Goal: Transaction & Acquisition: Purchase product/service

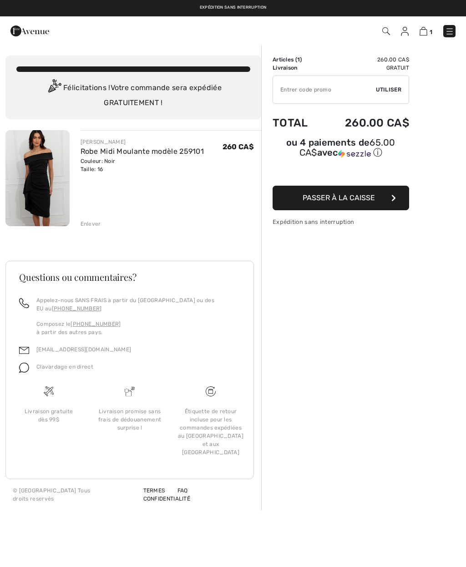
click at [387, 26] on span at bounding box center [385, 31] width 9 height 11
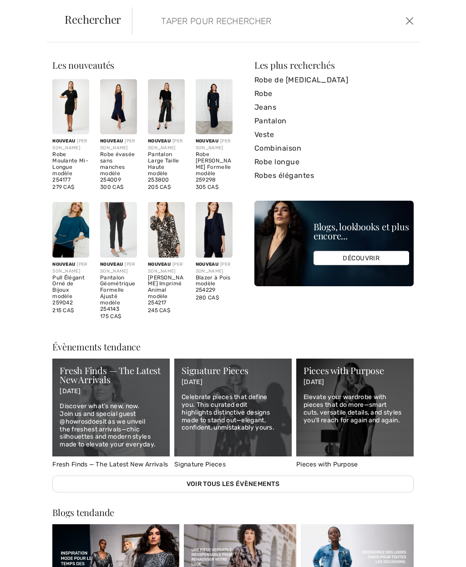
click at [147, 27] on form "Effacer" at bounding box center [267, 20] width 271 height 27
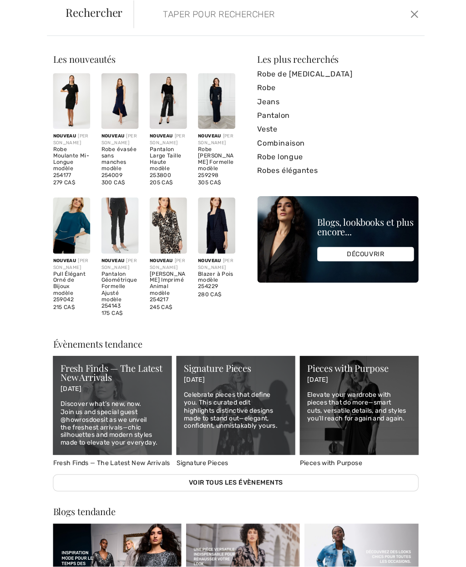
scroll to position [15, 0]
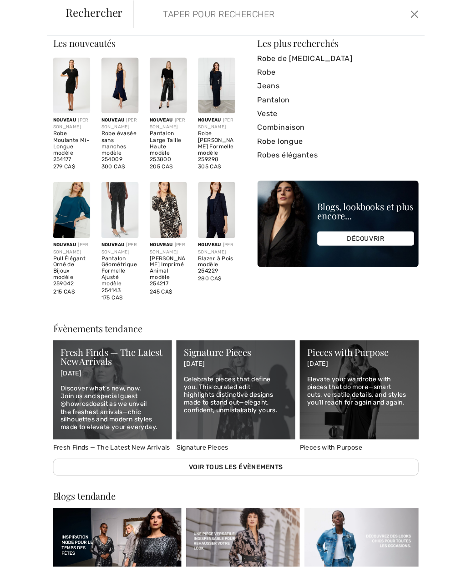
click at [117, 405] on p "Discover what’s new, now. Join us and special guest @howrosdoesit as we unveil …" at bounding box center [111, 411] width 103 height 46
click at [125, 407] on p "Discover what’s new, now. Join us and special guest @howrosdoesit as we unveil …" at bounding box center [111, 411] width 103 height 46
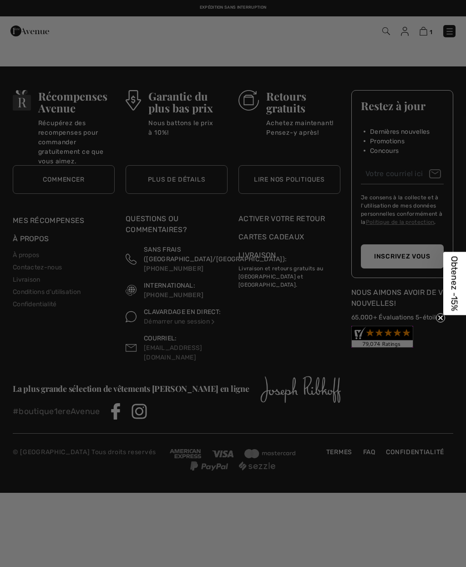
click at [346, 532] on div "Live video shopping" at bounding box center [233, 283] width 466 height 567
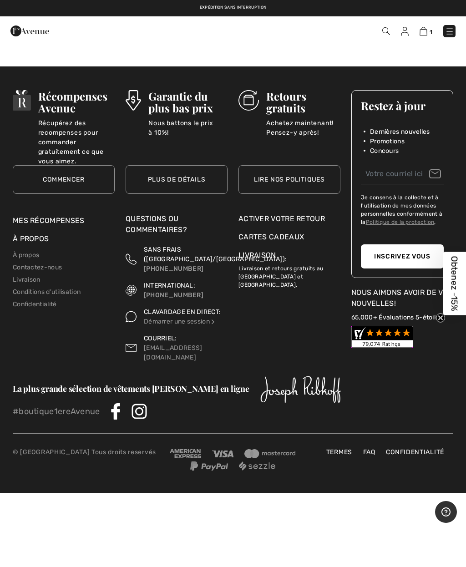
click at [445, 315] on circle "Close teaser" at bounding box center [441, 318] width 9 height 9
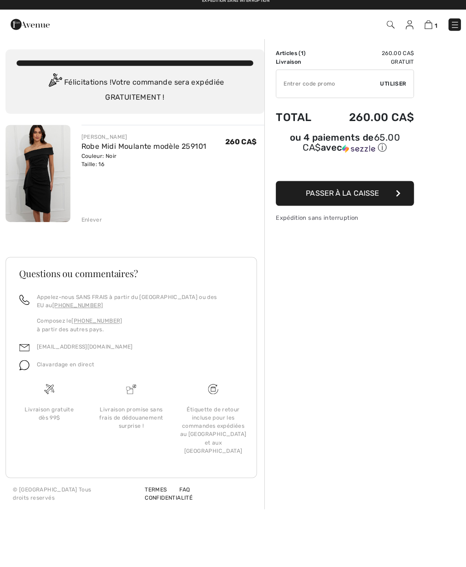
scroll to position [7, 0]
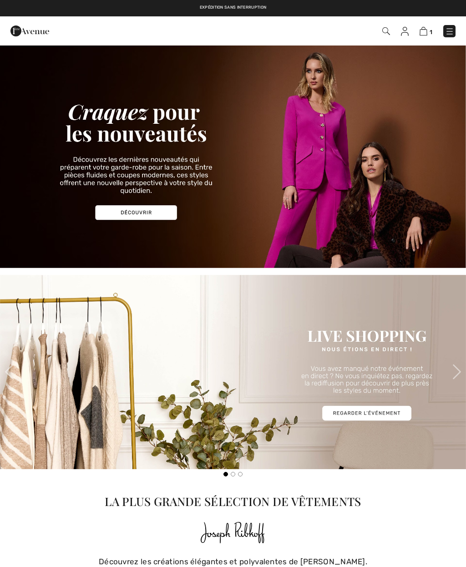
checkbox input "true"
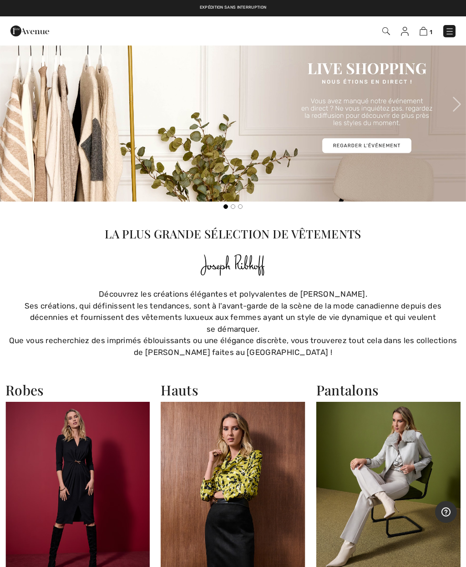
scroll to position [264, 0]
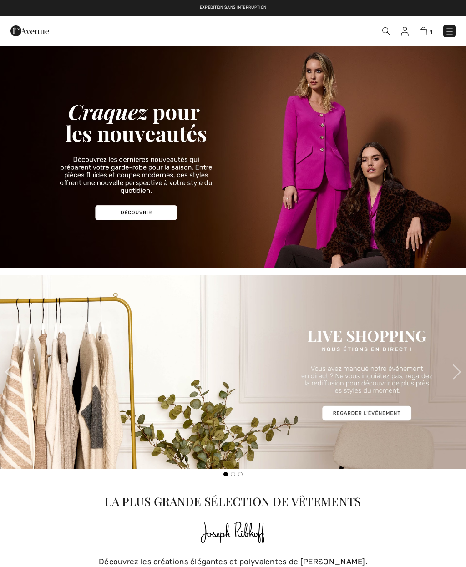
checkbox input "true"
click at [390, 31] on img at bounding box center [387, 31] width 8 height 8
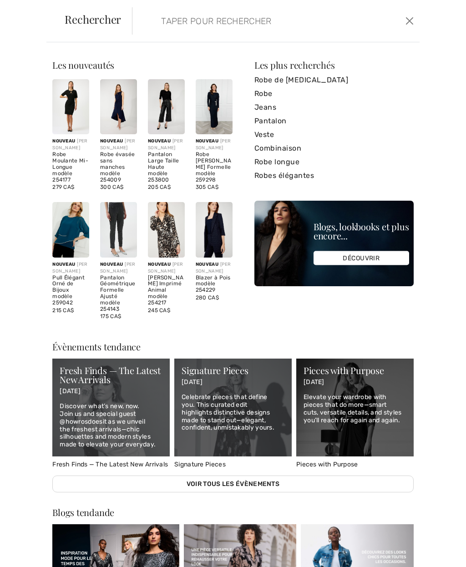
click at [155, 16] on input "search" at bounding box center [247, 20] width 187 height 27
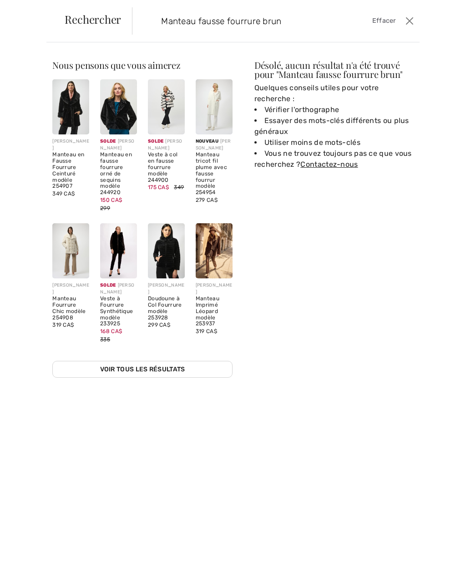
type input "Manteau fausse fourrure brun"
click at [225, 243] on img at bounding box center [214, 250] width 37 height 55
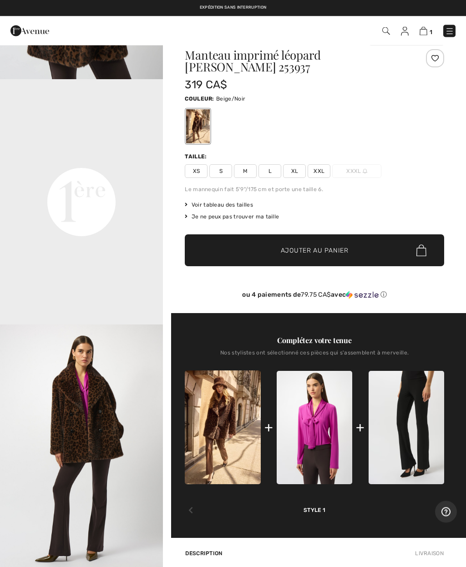
scroll to position [5, 0]
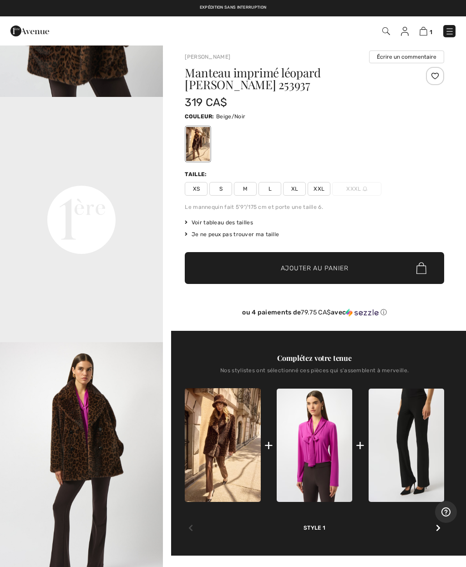
click at [360, 435] on div "+" at bounding box center [360, 445] width 9 height 20
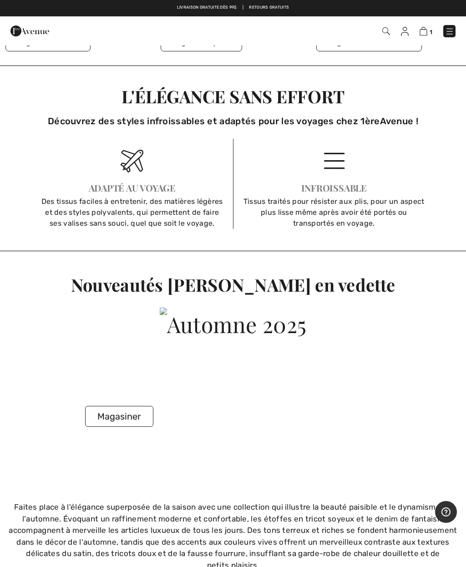
scroll to position [1160, 0]
click at [126, 420] on button "Magasiner" at bounding box center [119, 417] width 68 height 21
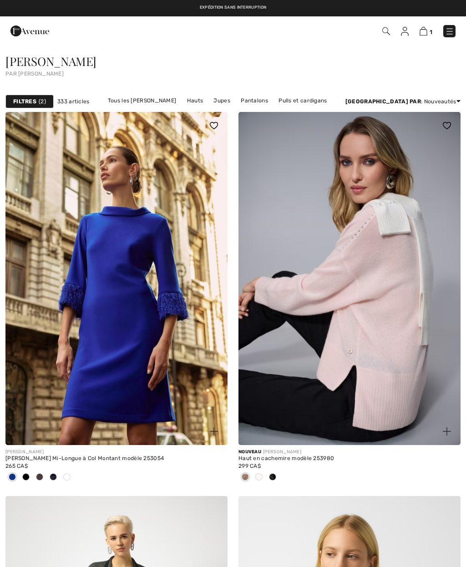
checkbox input "true"
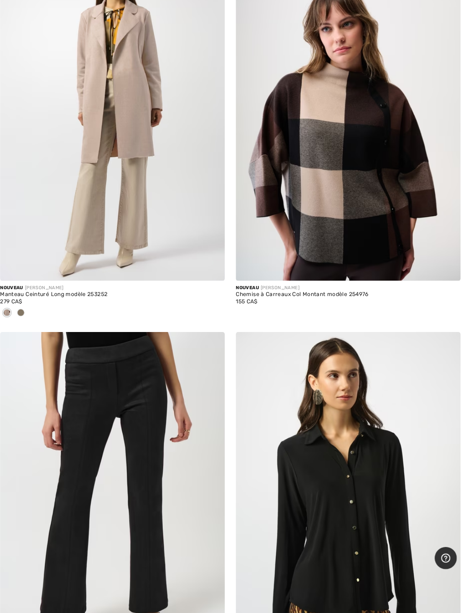
scroll to position [974, 0]
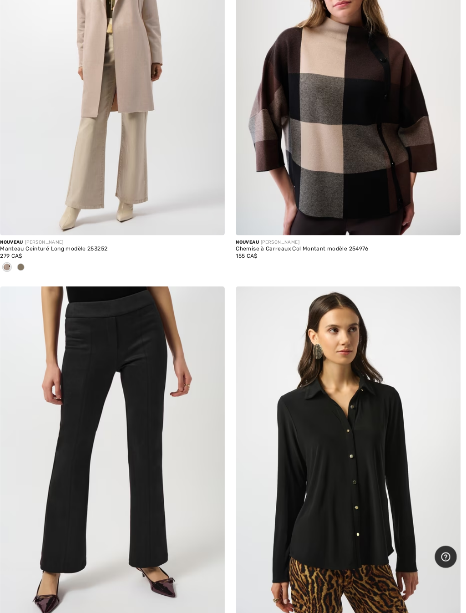
click at [376, 453] on img at bounding box center [350, 457] width 222 height 333
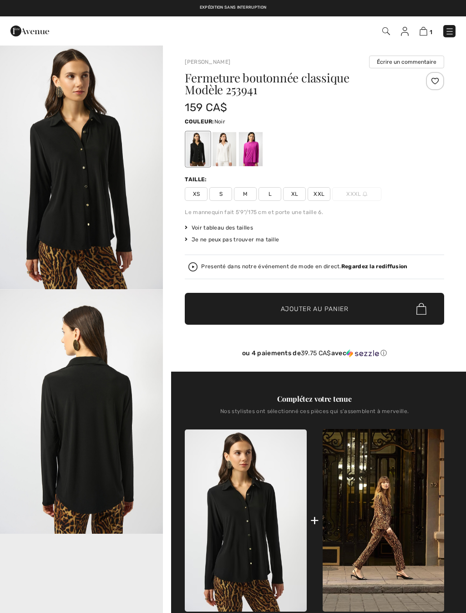
checkbox input "true"
